Goal: Book appointment/travel/reservation

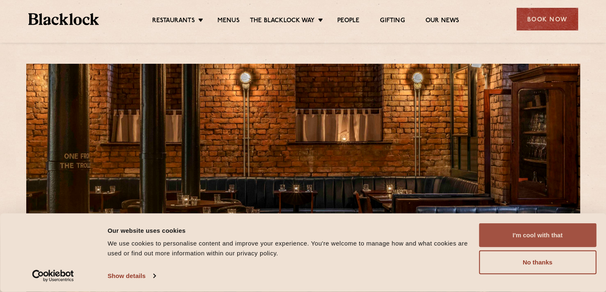
click at [553, 237] on button "I'm cool with that" at bounding box center [537, 235] width 117 height 24
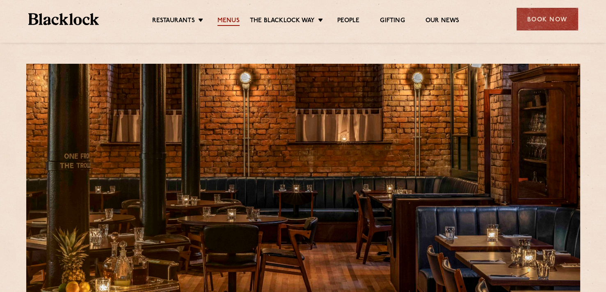
click at [220, 19] on link "Menus" at bounding box center [229, 21] width 22 height 9
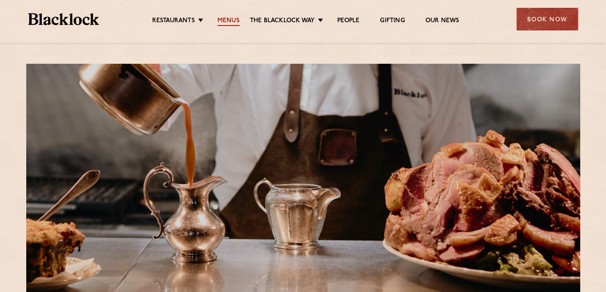
click at [221, 20] on link "Menus" at bounding box center [229, 21] width 22 height 9
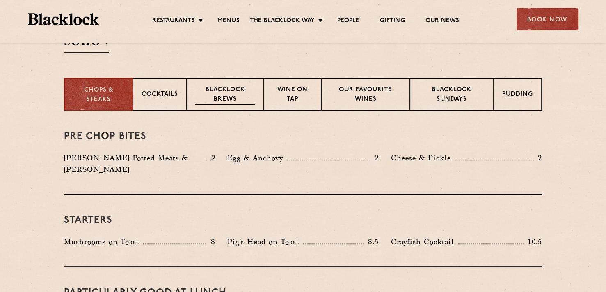
scroll to position [287, 0]
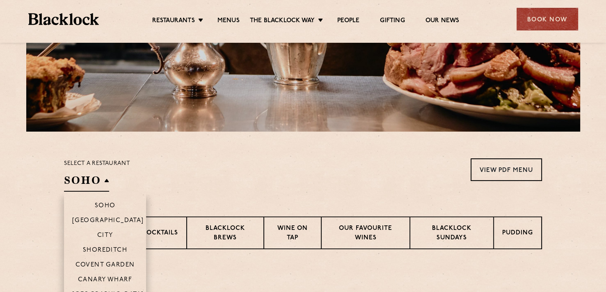
click at [95, 180] on h2 "SOHO" at bounding box center [86, 182] width 45 height 18
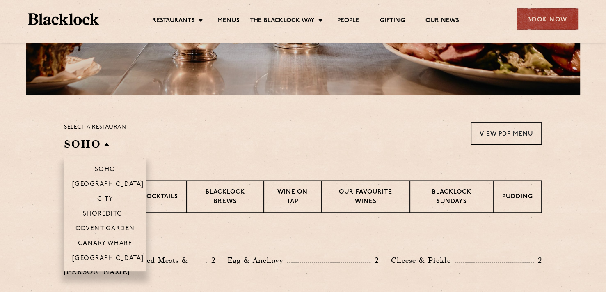
scroll to position [205, 0]
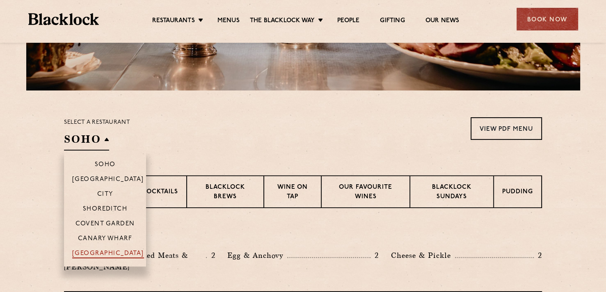
click at [120, 253] on p "[GEOGRAPHIC_DATA]" at bounding box center [108, 254] width 72 height 8
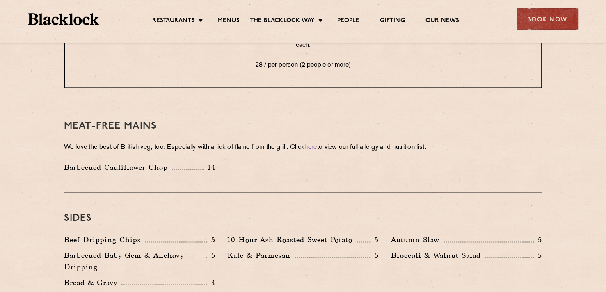
scroll to position [1150, 0]
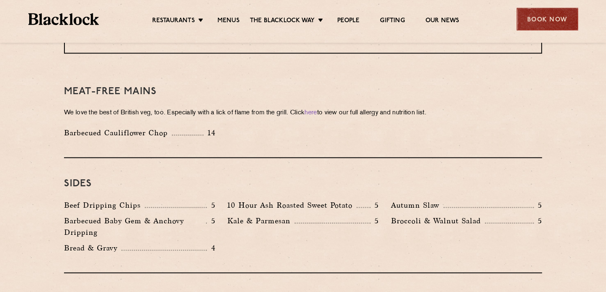
click at [548, 23] on div "Book Now" at bounding box center [548, 19] width 62 height 23
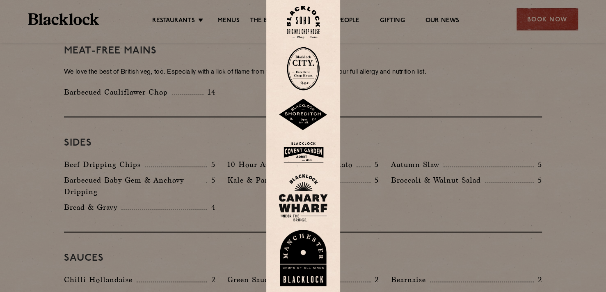
scroll to position [1191, 0]
click at [308, 254] on img at bounding box center [303, 258] width 49 height 57
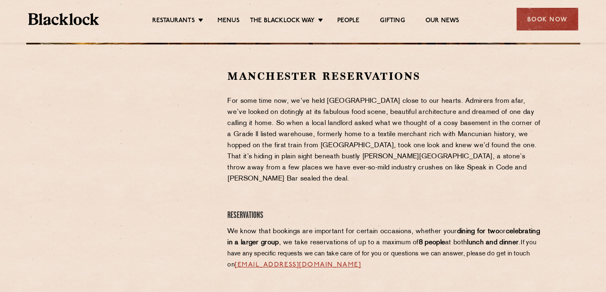
scroll to position [246, 0]
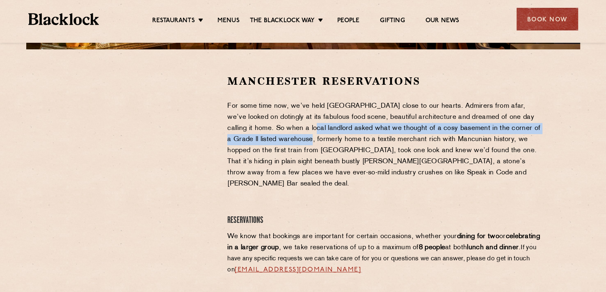
drag, startPoint x: 149, startPoint y: 76, endPoint x: 241, endPoint y: 68, distance: 92.7
click at [277, 133] on p "For some time now, we’ve held Manchester close to our hearts. Admirers from afa…" at bounding box center [384, 145] width 315 height 89
click at [225, 19] on link "Menus" at bounding box center [229, 21] width 22 height 9
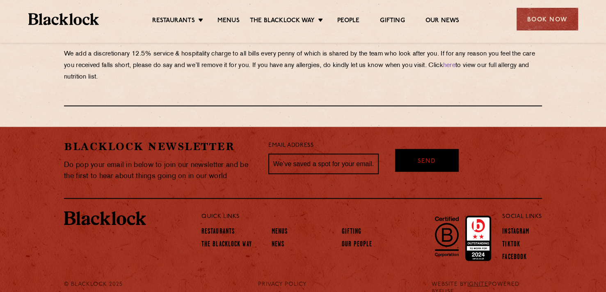
scroll to position [1313, 0]
